Goal: Transaction & Acquisition: Download file/media

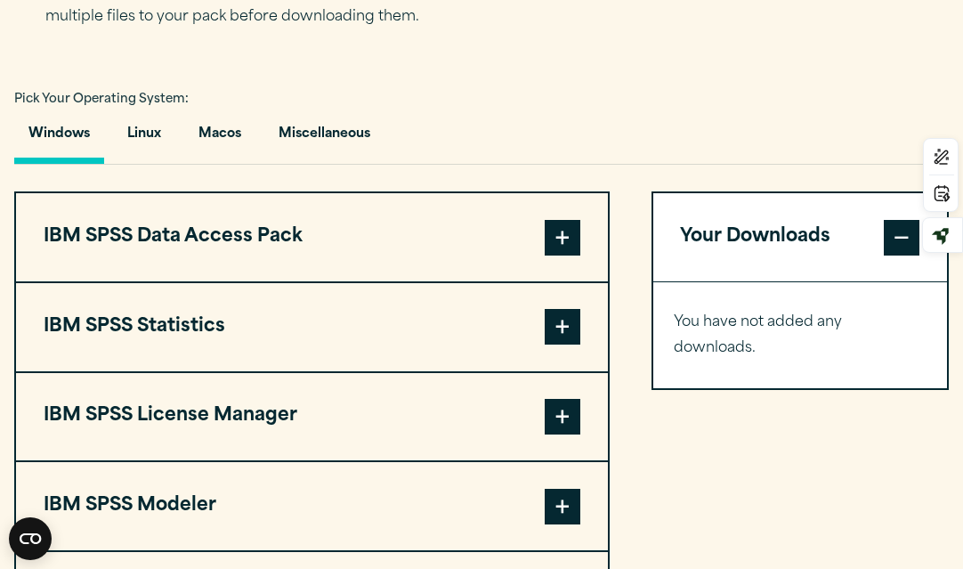
scroll to position [1212, 0]
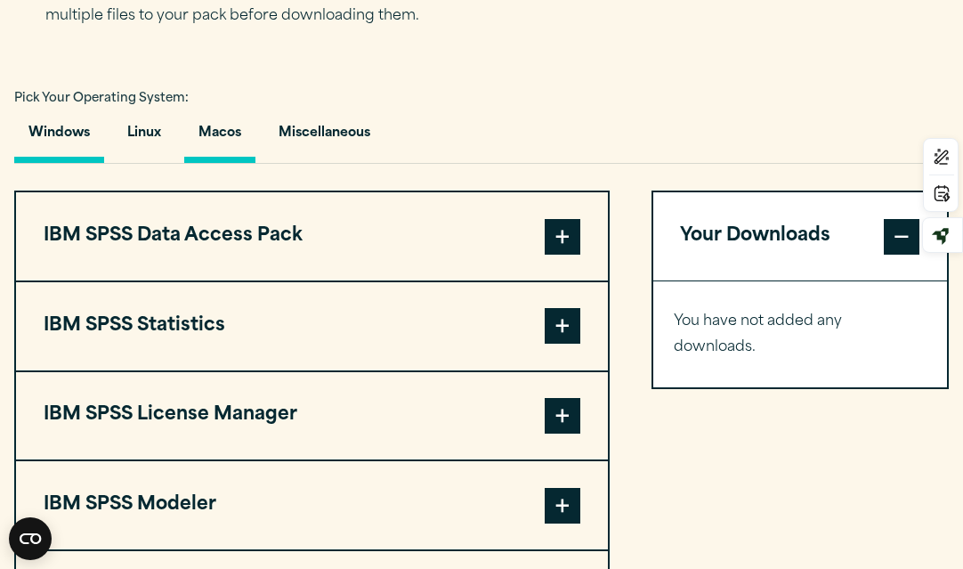
click at [231, 163] on button "Macos" at bounding box center [219, 137] width 71 height 51
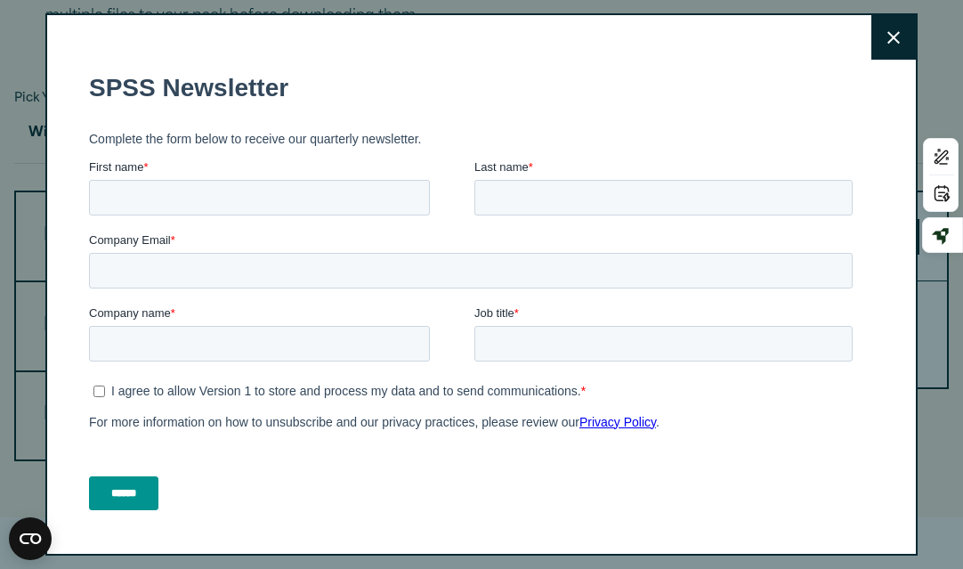
click at [892, 42] on icon at bounding box center [893, 37] width 12 height 13
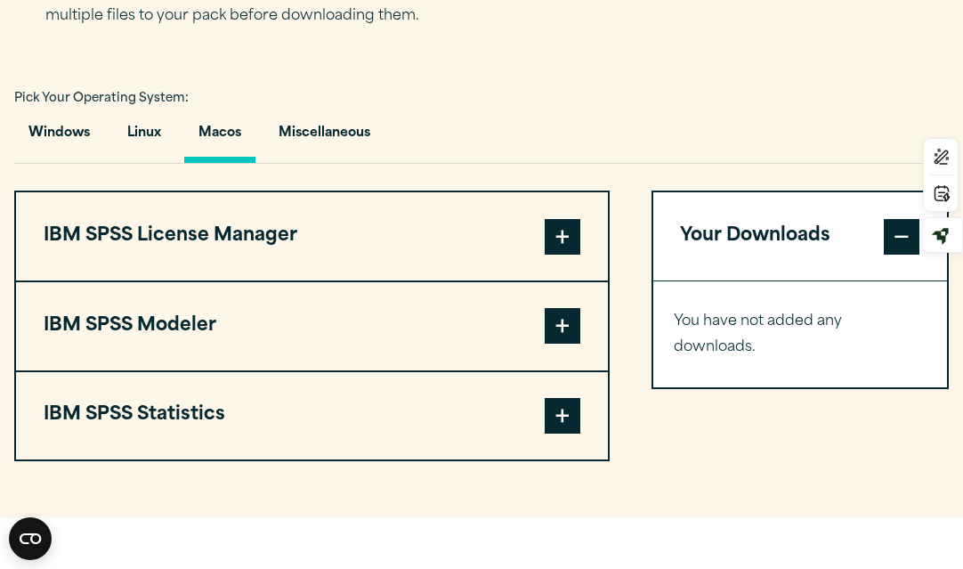
click at [563, 433] on span at bounding box center [563, 416] width 36 height 36
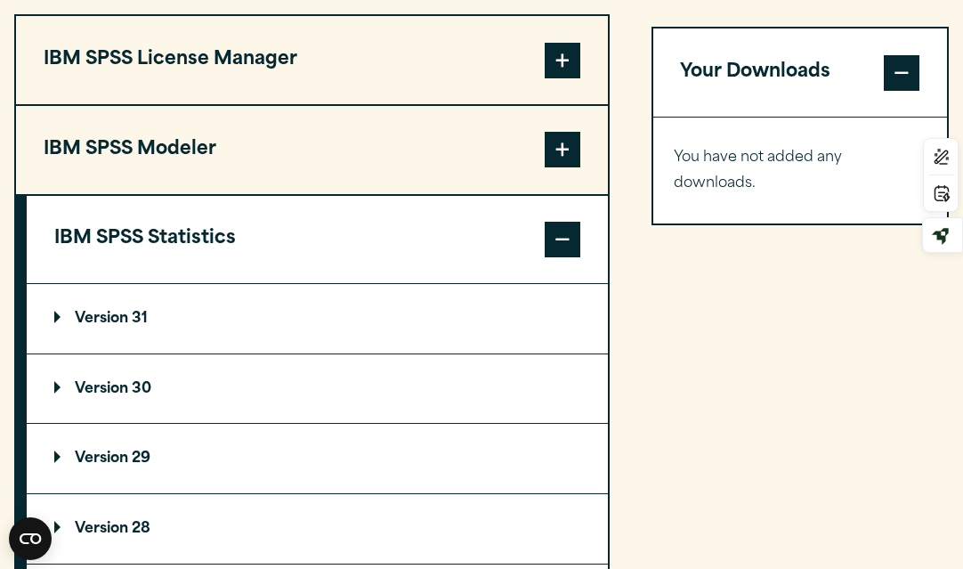
scroll to position [1448, 0]
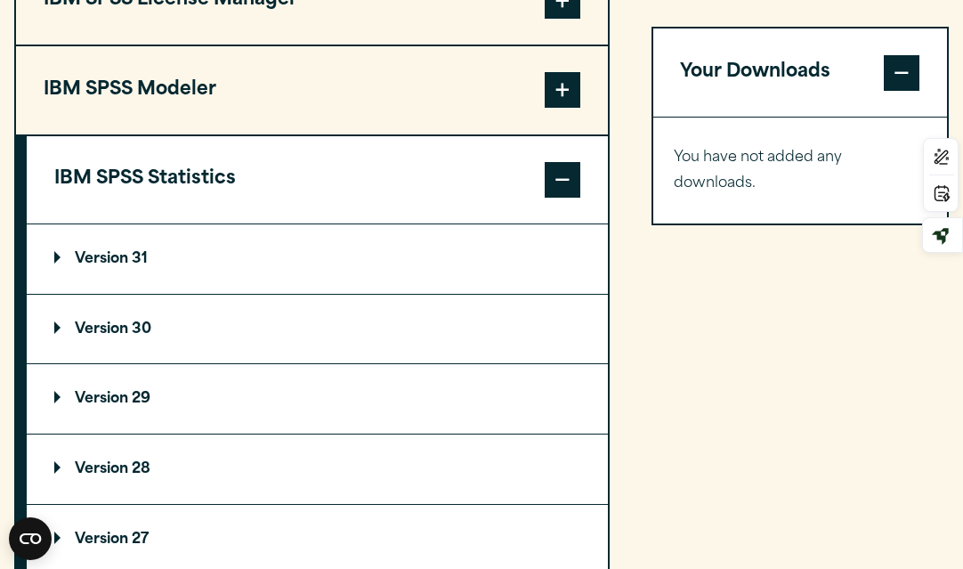
click at [87, 336] on p "Version 30" at bounding box center [102, 329] width 97 height 14
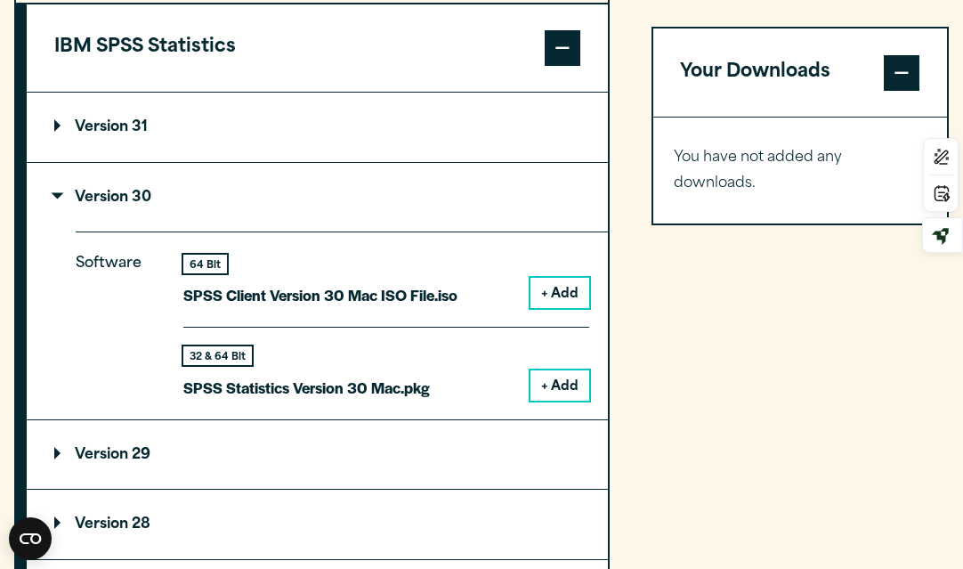
scroll to position [1600, 0]
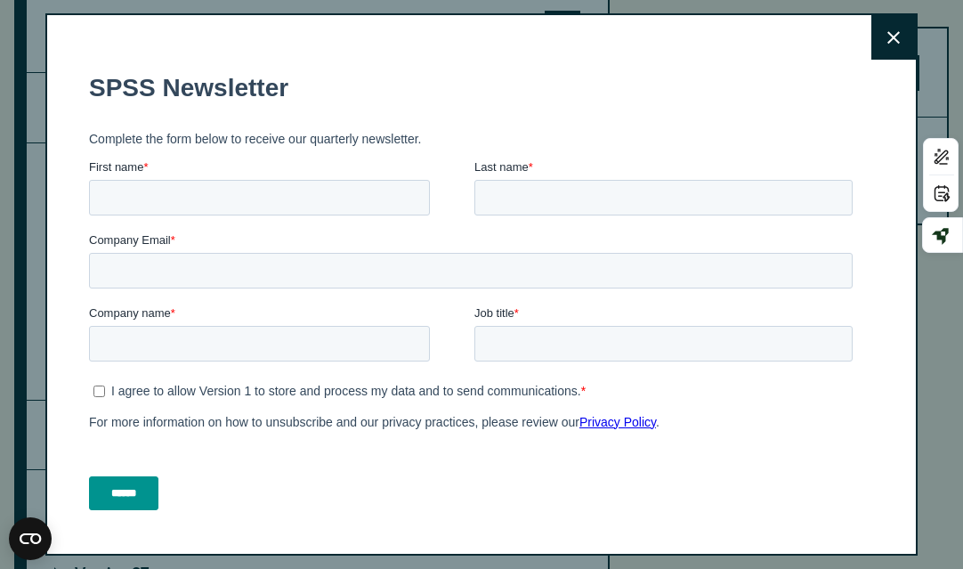
click at [881, 32] on button "Close" at bounding box center [893, 37] width 45 height 45
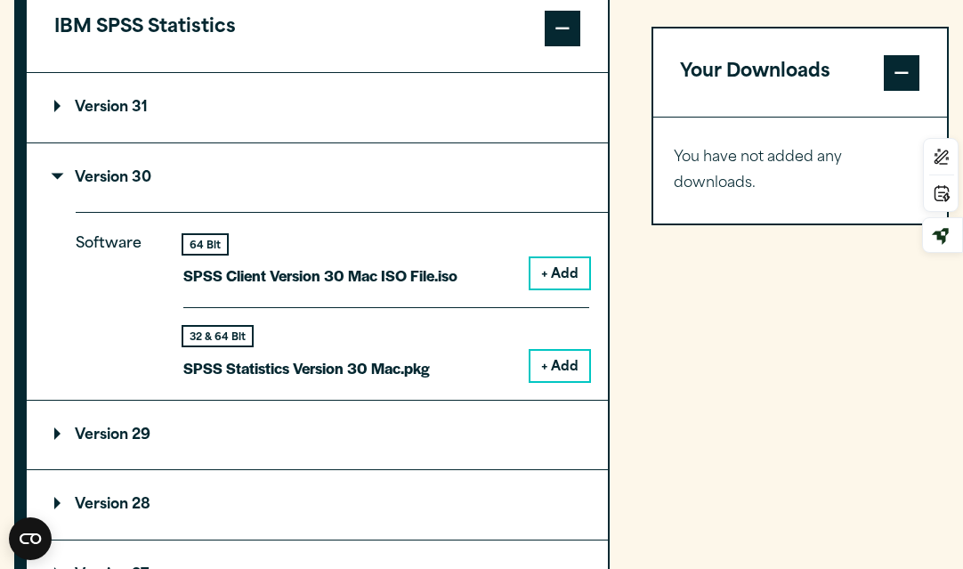
click at [550, 381] on button "+ Add" at bounding box center [560, 366] width 59 height 30
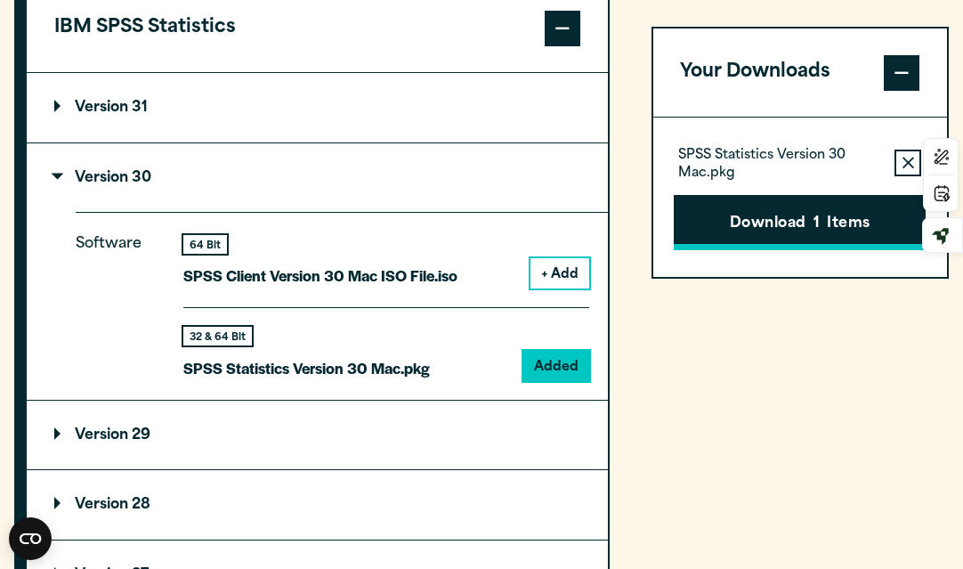
click at [766, 227] on button "Download 1 Items" at bounding box center [800, 223] width 252 height 55
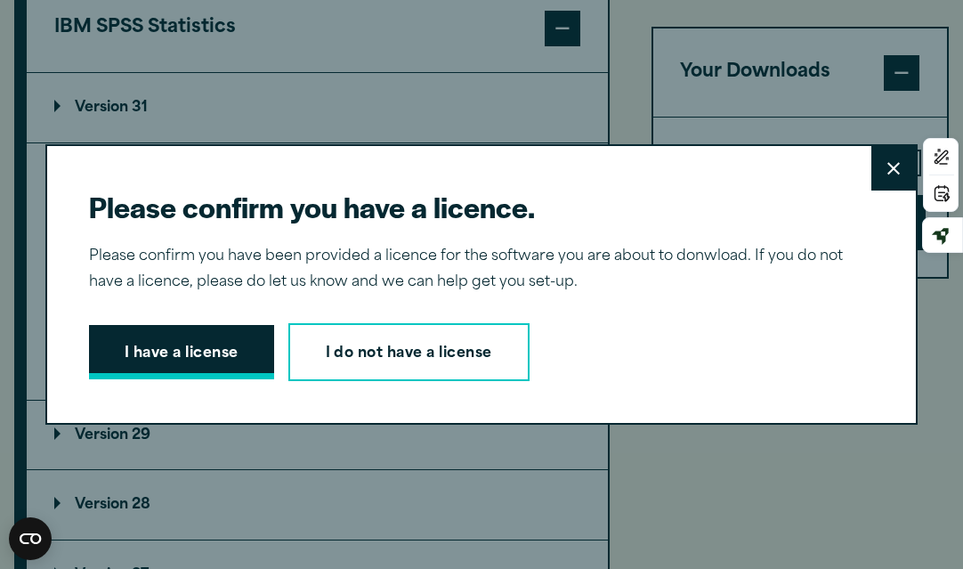
click at [251, 337] on button "I have a license" at bounding box center [181, 352] width 185 height 55
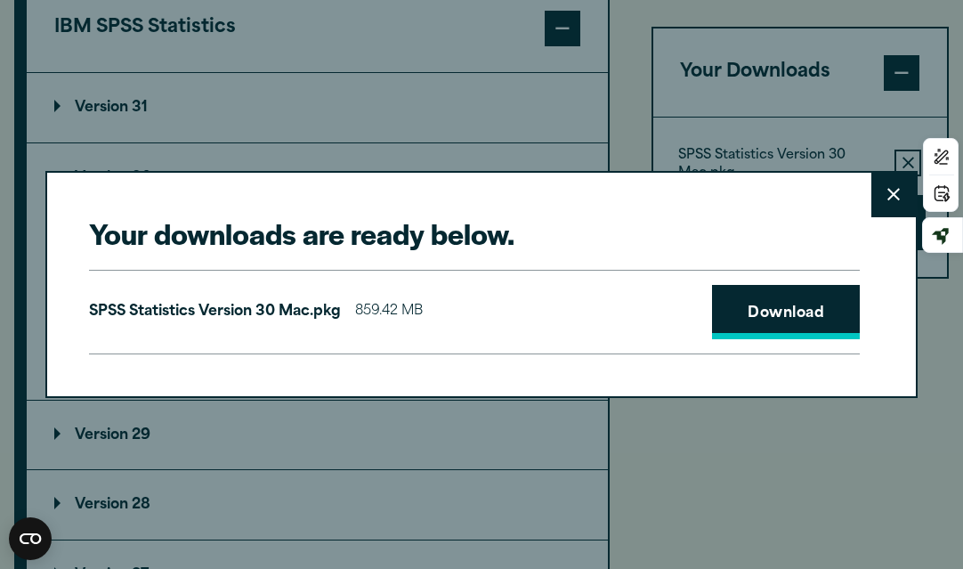
click at [794, 297] on link "Download" at bounding box center [786, 312] width 148 height 55
